Goal: Task Accomplishment & Management: Manage account settings

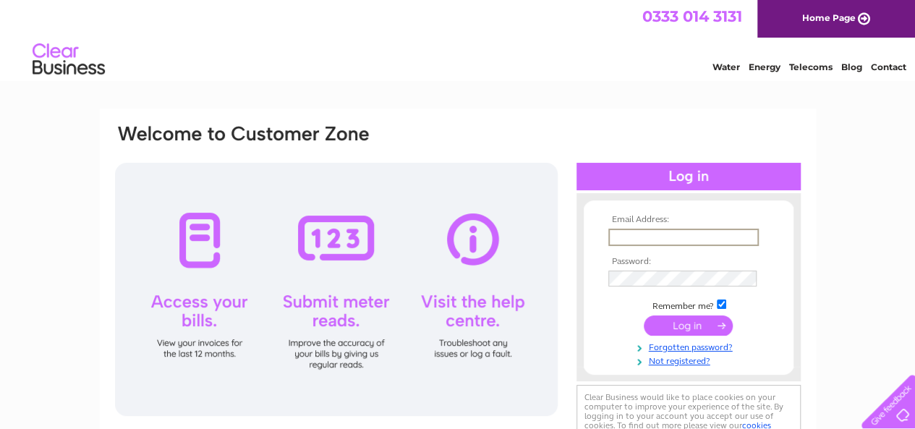
click at [672, 241] on input "text" at bounding box center [683, 236] width 150 height 17
click at [662, 240] on input "ryan@ecocleanenvironmental.co.uk" at bounding box center [683, 236] width 150 height 17
drag, startPoint x: 688, startPoint y: 236, endPoint x: 747, endPoint y: 240, distance: 59.4
click at [747, 240] on input "ryan@ecocleanenvironmental.co.uk" at bounding box center [683, 236] width 150 height 17
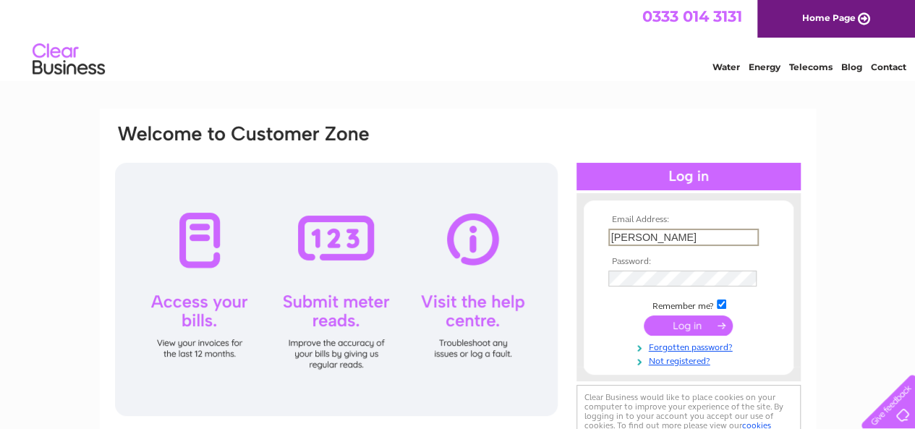
scroll to position [0, 0]
type input "ryan@ecocleanecarpet.co.uk"
click at [643, 316] on input "submit" at bounding box center [687, 326] width 89 height 20
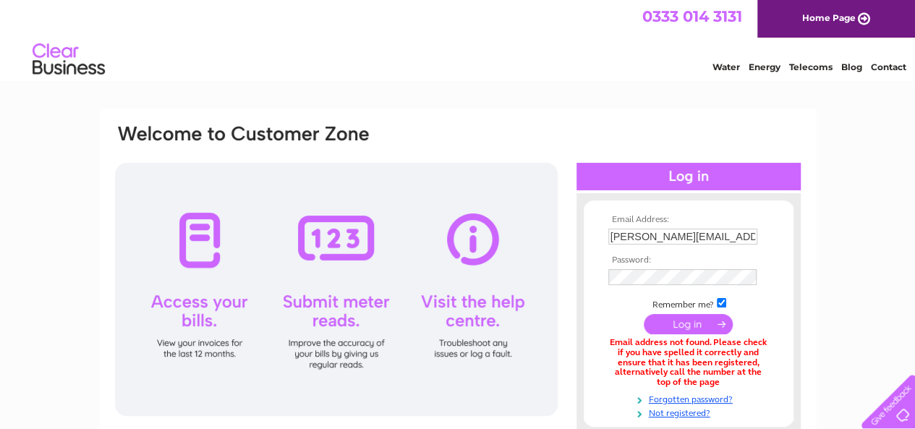
click at [699, 334] on td at bounding box center [688, 323] width 168 height 27
click at [697, 326] on input "submit" at bounding box center [687, 324] width 89 height 20
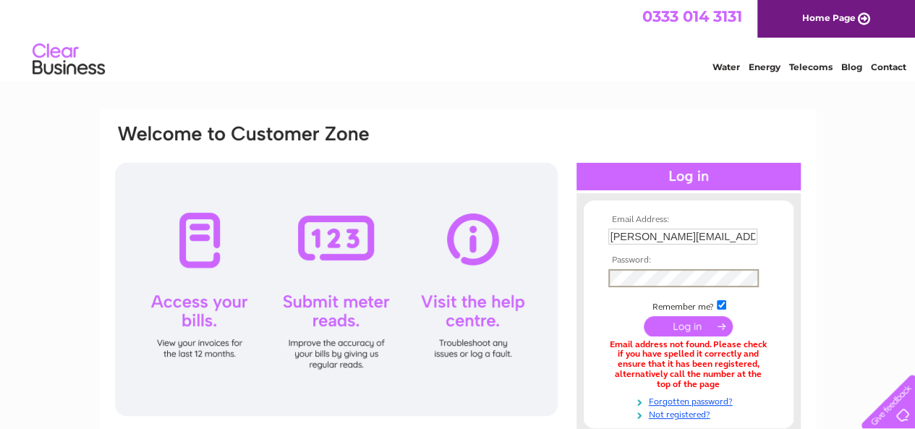
click at [676, 321] on input "submit" at bounding box center [687, 326] width 89 height 20
click at [672, 329] on input "submit" at bounding box center [687, 326] width 89 height 20
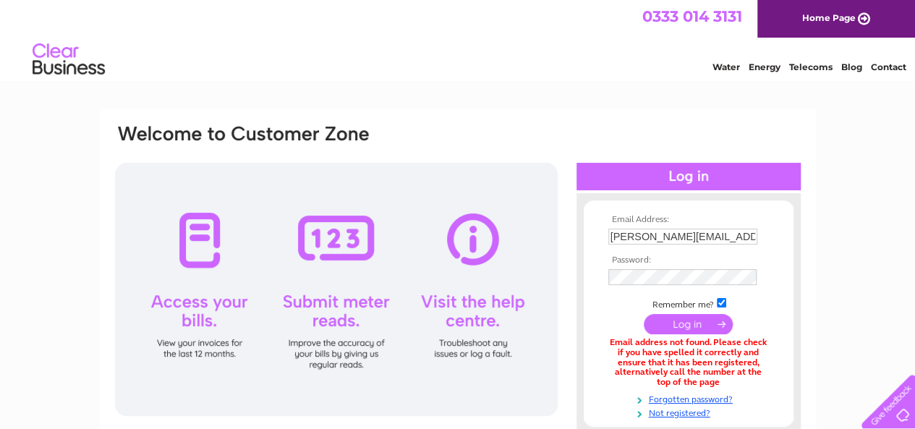
scroll to position [46, 0]
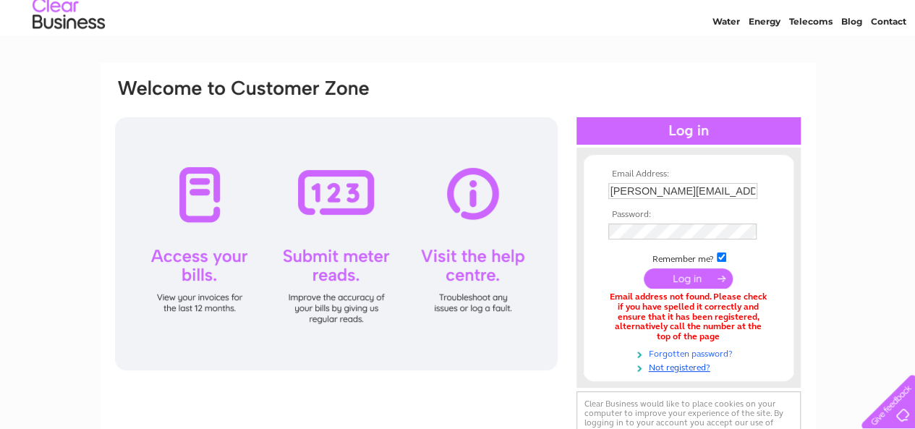
click at [680, 352] on link "Forgotten password?" at bounding box center [690, 353] width 164 height 14
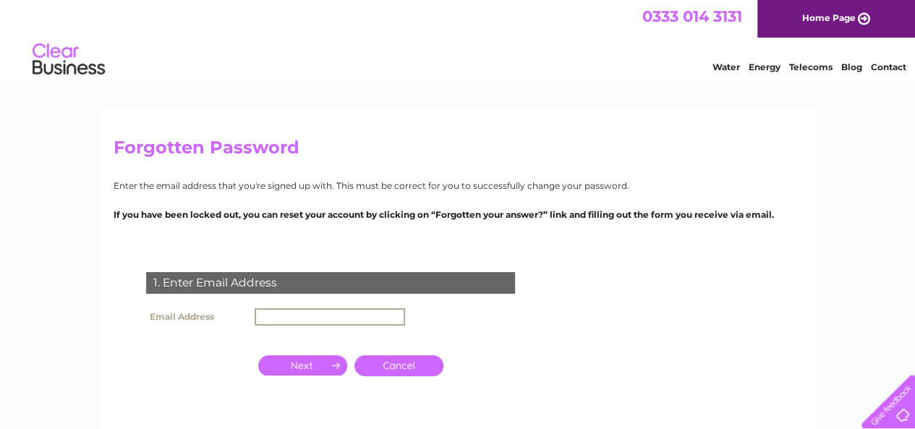
click at [335, 317] on input "text" at bounding box center [329, 316] width 150 height 17
type input "[PERSON_NAME][EMAIL_ADDRESS][DOMAIN_NAME]"
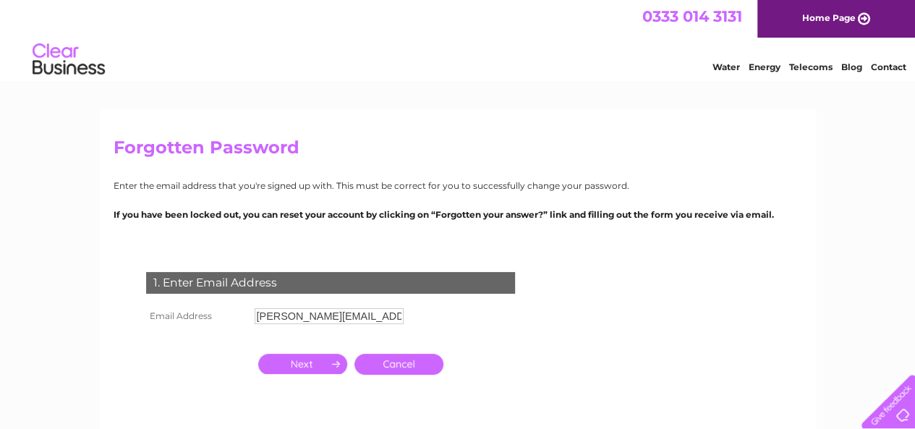
click at [327, 364] on input "button" at bounding box center [302, 364] width 89 height 20
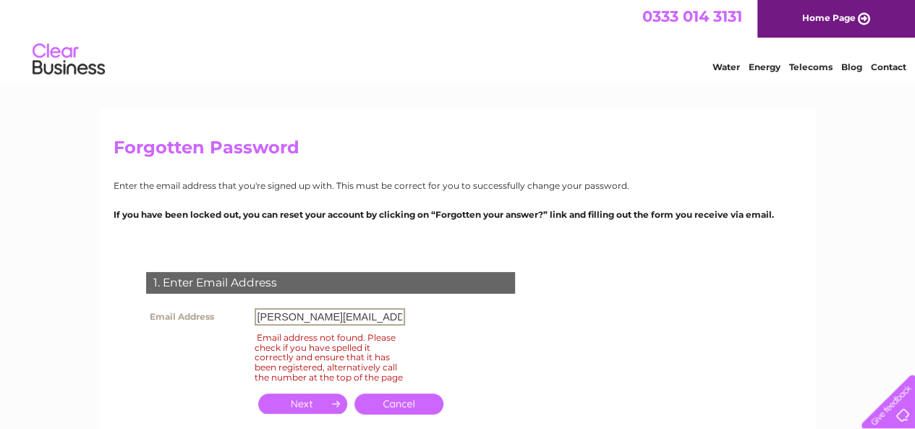
drag, startPoint x: 393, startPoint y: 313, endPoint x: 246, endPoint y: 312, distance: 147.5
click at [246, 312] on tr "Email Address [PERSON_NAME][EMAIL_ADDRESS][DOMAIN_NAME]" at bounding box center [275, 316] width 266 height 25
type input "[PERSON_NAME][EMAIL_ADDRESS][DOMAIN_NAME]"
click at [314, 414] on input "button" at bounding box center [302, 403] width 89 height 20
click at [260, 314] on input "[PERSON_NAME][EMAIL_ADDRESS][DOMAIN_NAME]" at bounding box center [329, 316] width 150 height 17
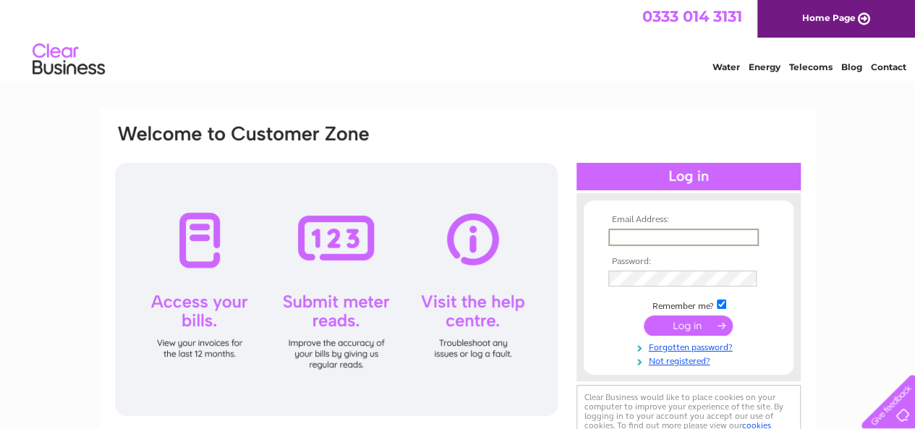
click at [617, 231] on input "text" at bounding box center [683, 236] width 150 height 17
type input "[EMAIL_ADDRESS][DOMAIN_NAME]"
click at [693, 322] on input "submit" at bounding box center [687, 326] width 89 height 20
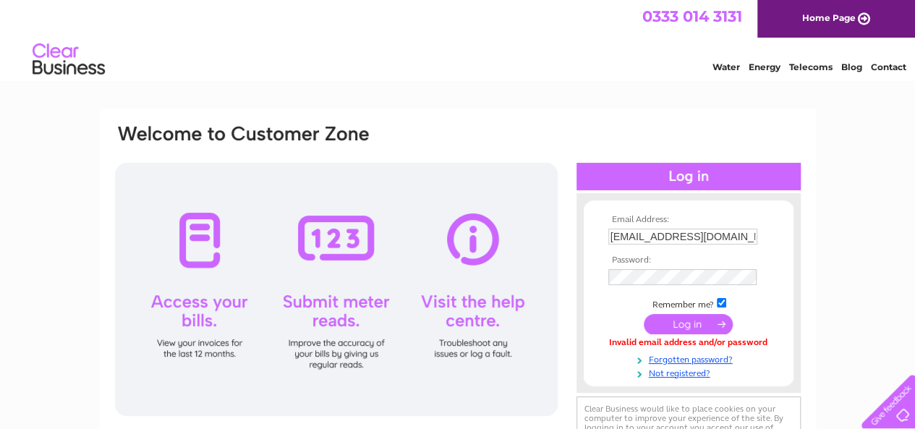
click at [686, 322] on input "submit" at bounding box center [687, 324] width 89 height 20
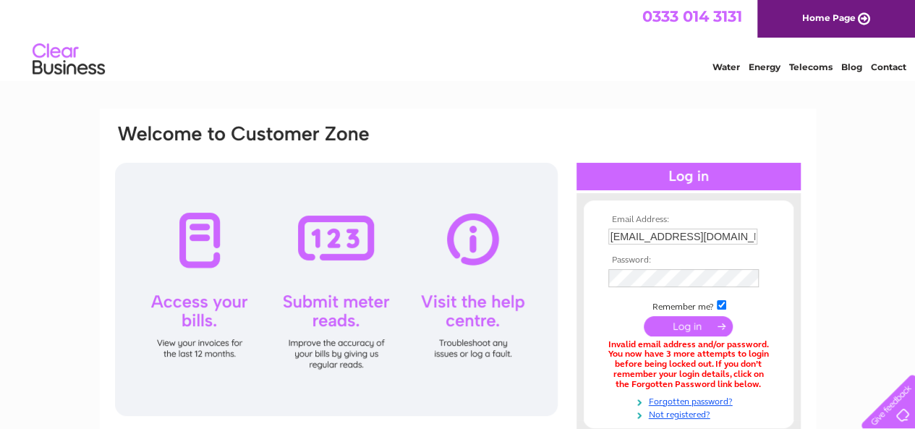
click at [677, 322] on input "submit" at bounding box center [687, 326] width 89 height 20
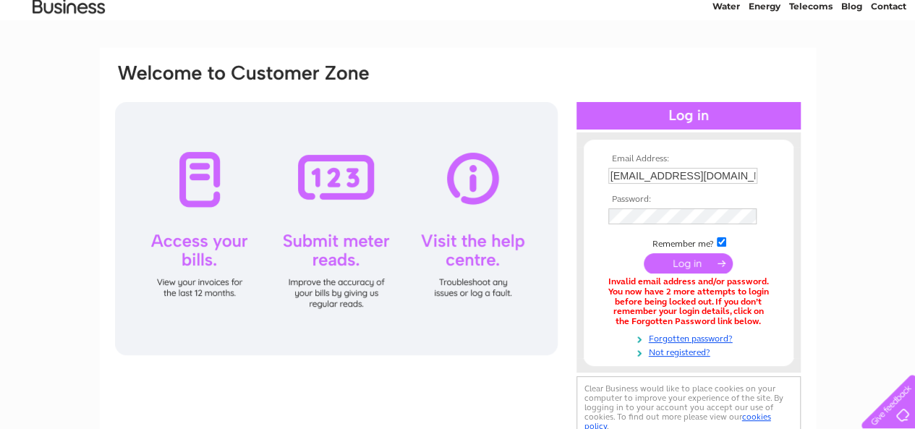
scroll to position [68, 0]
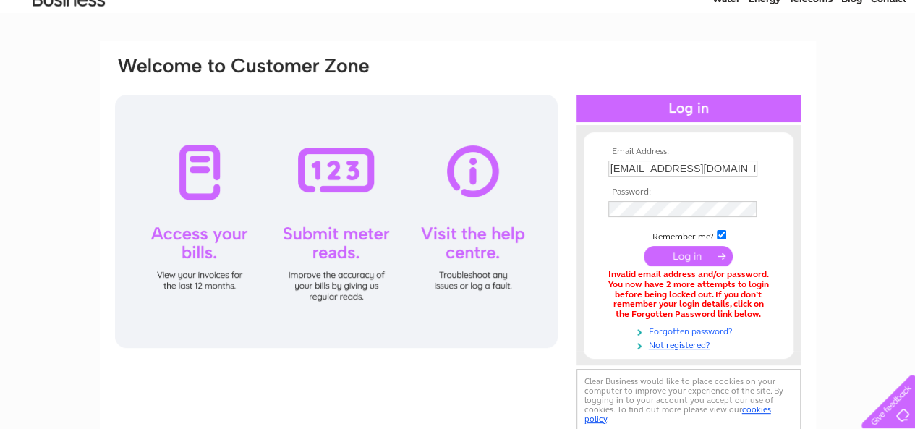
click at [695, 329] on link "Forgotten password?" at bounding box center [690, 330] width 164 height 14
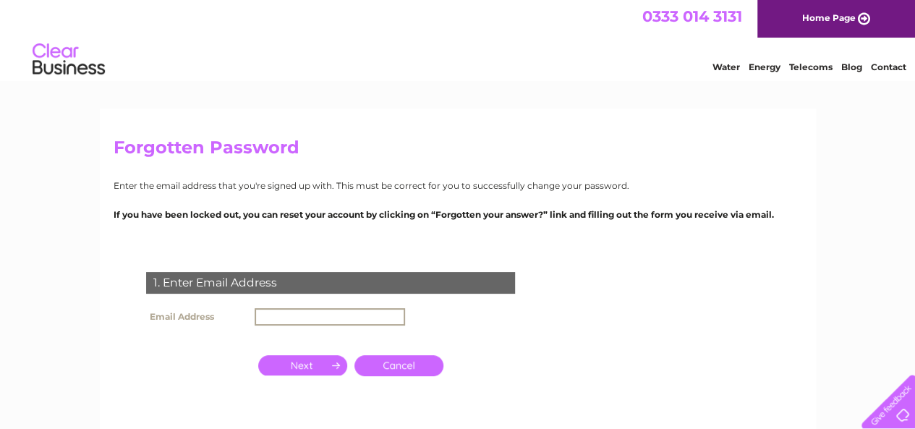
click at [337, 312] on input "text" at bounding box center [329, 316] width 150 height 17
type input "[EMAIL_ADDRESS][DOMAIN_NAME]"
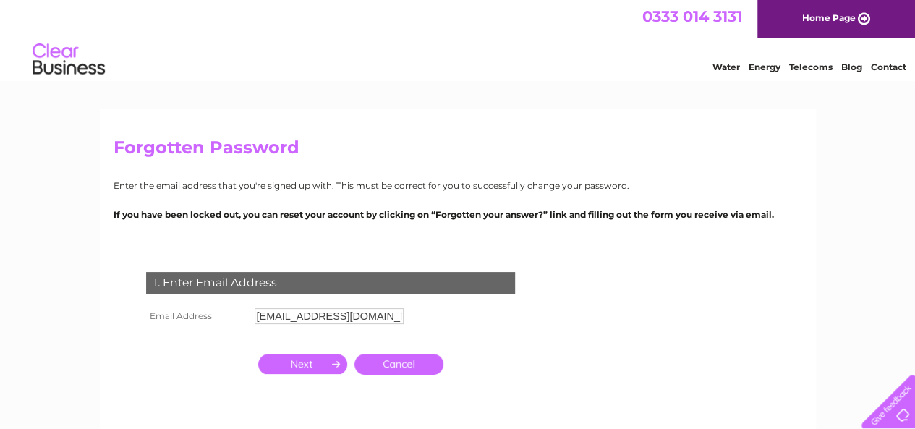
click at [315, 358] on input "button" at bounding box center [302, 364] width 89 height 20
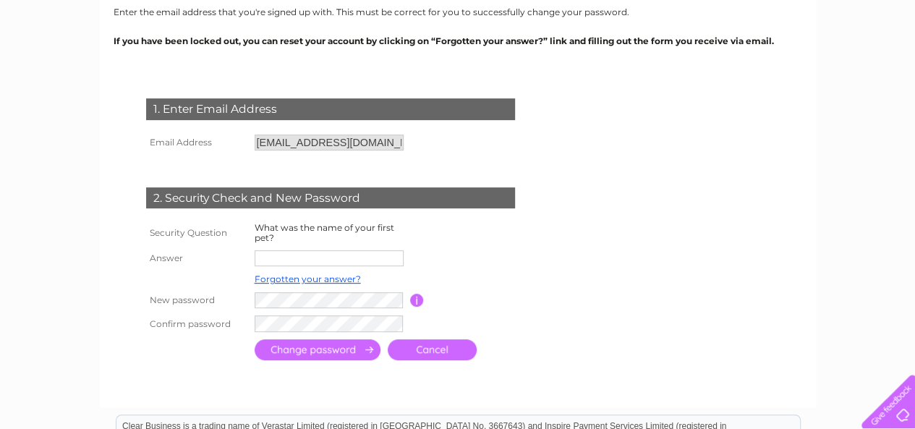
scroll to position [200, 0]
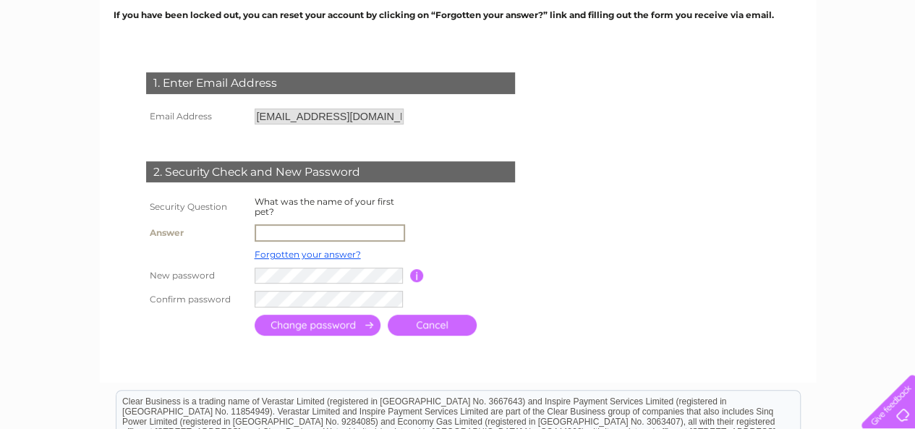
click at [321, 234] on input "text" at bounding box center [329, 232] width 150 height 17
type input "Blackie"
click at [346, 320] on input "submit" at bounding box center [317, 325] width 126 height 21
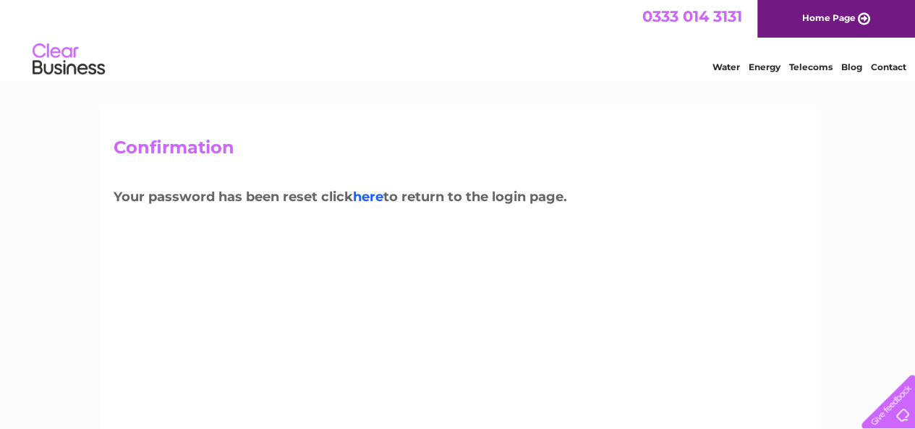
click at [361, 196] on link "here" at bounding box center [368, 197] width 30 height 16
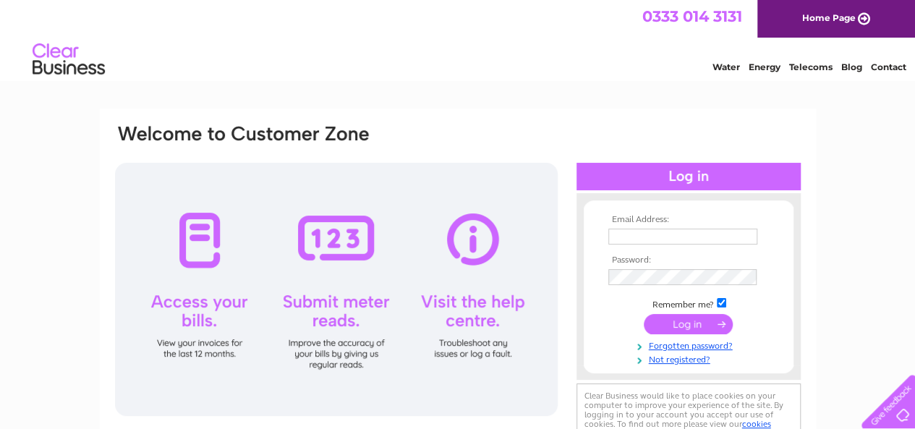
click at [648, 232] on input "text" at bounding box center [682, 236] width 149 height 16
type input "hello@ecocleancarpet.co.uk"
click at [671, 320] on input "submit" at bounding box center [687, 324] width 89 height 20
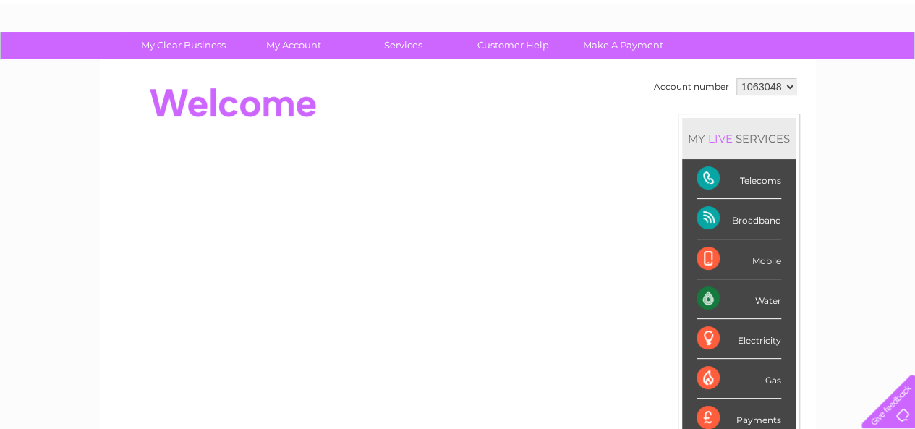
scroll to position [72, 0]
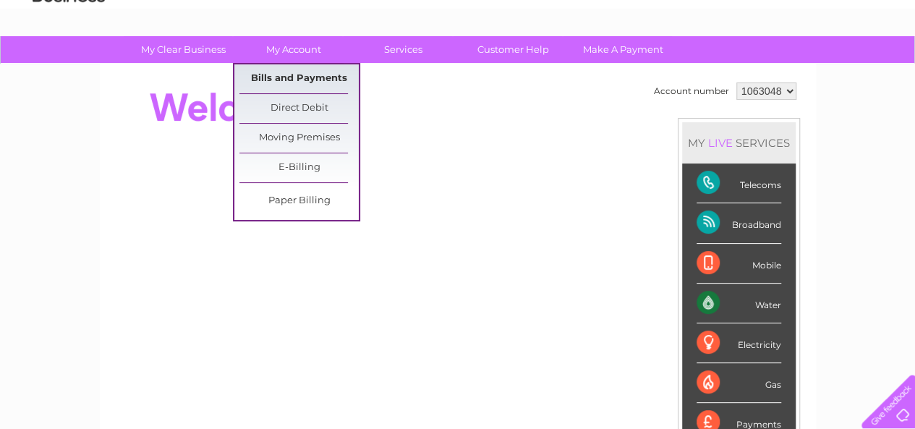
click at [320, 73] on link "Bills and Payments" at bounding box center [298, 78] width 119 height 29
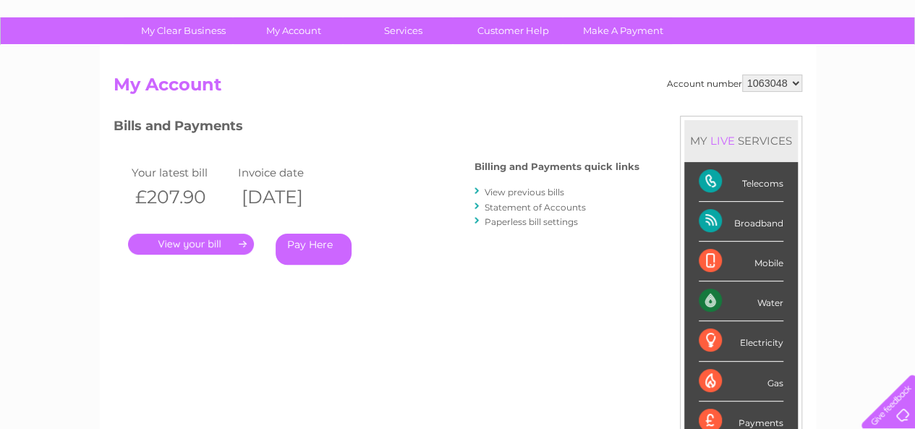
scroll to position [95, 0]
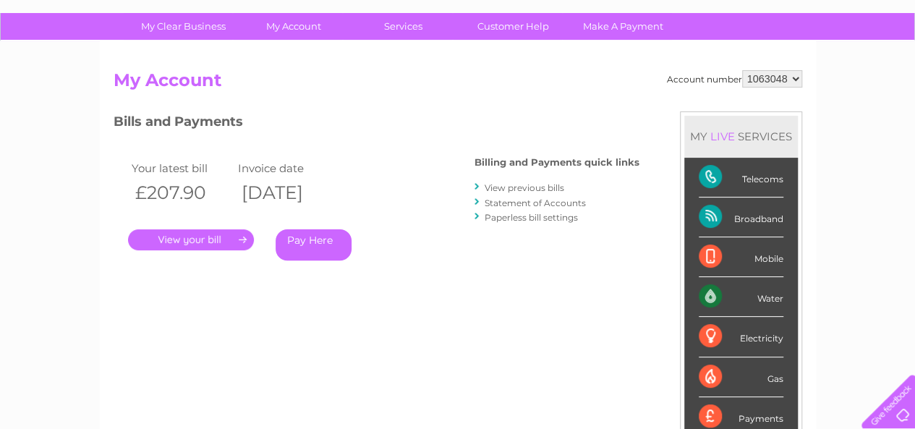
click at [522, 191] on link "View previous bills" at bounding box center [524, 187] width 80 height 11
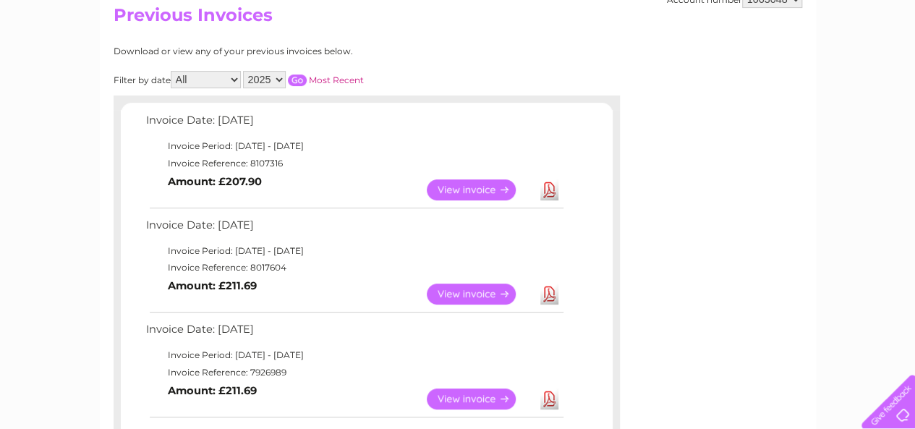
scroll to position [168, 0]
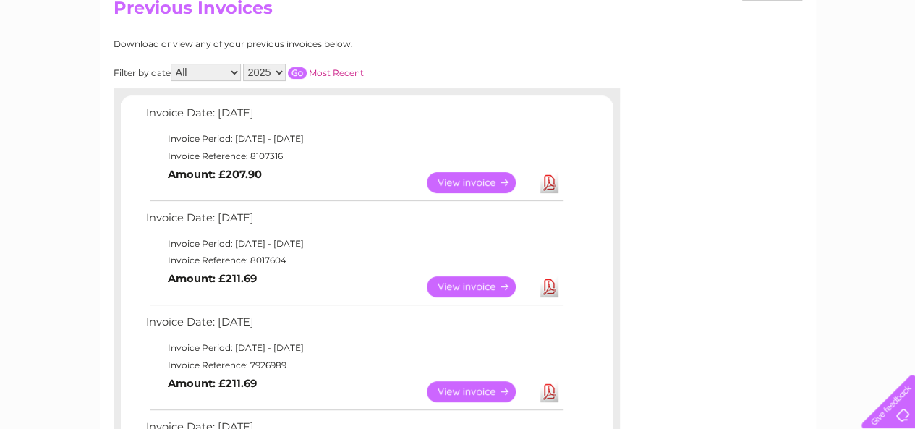
click at [551, 291] on link "Download" at bounding box center [549, 286] width 18 height 21
click at [549, 187] on link "Download" at bounding box center [549, 182] width 18 height 21
